Goal: Find specific page/section: Find specific page/section

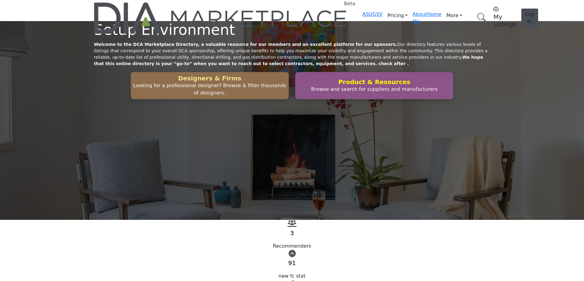
click at [204, 82] on h2 "Designers & Firms" at bounding box center [210, 78] width 154 height 7
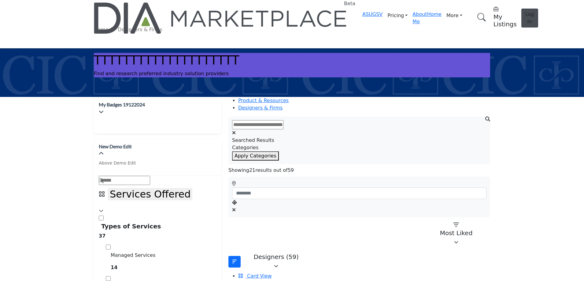
click at [269, 280] on span "List View" at bounding box center [258, 283] width 22 height 6
click at [271, 273] on span "Card View" at bounding box center [259, 276] width 24 height 6
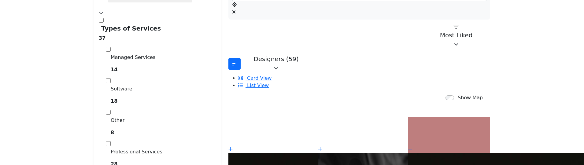
scroll to position [153, 0]
